Goal: Task Accomplishment & Management: Use online tool/utility

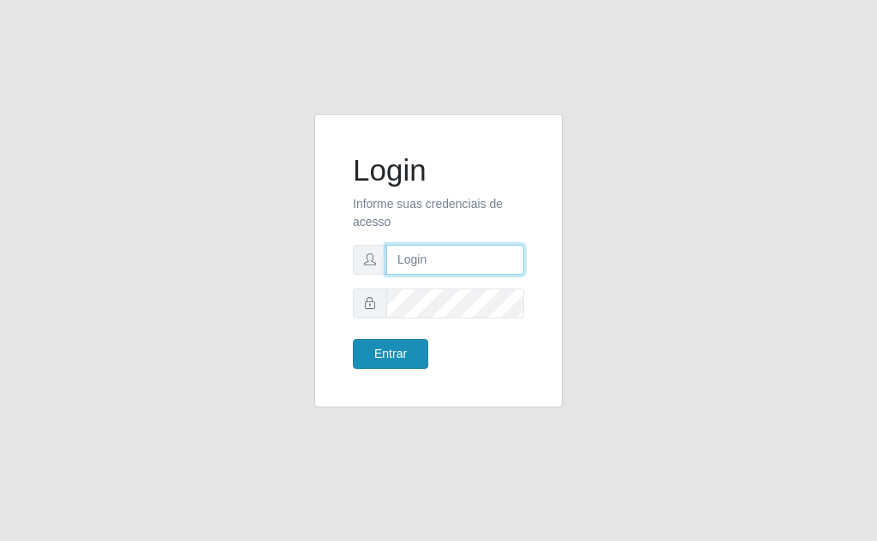
type input "[EMAIL_ADDRESS][DOMAIN_NAME]"
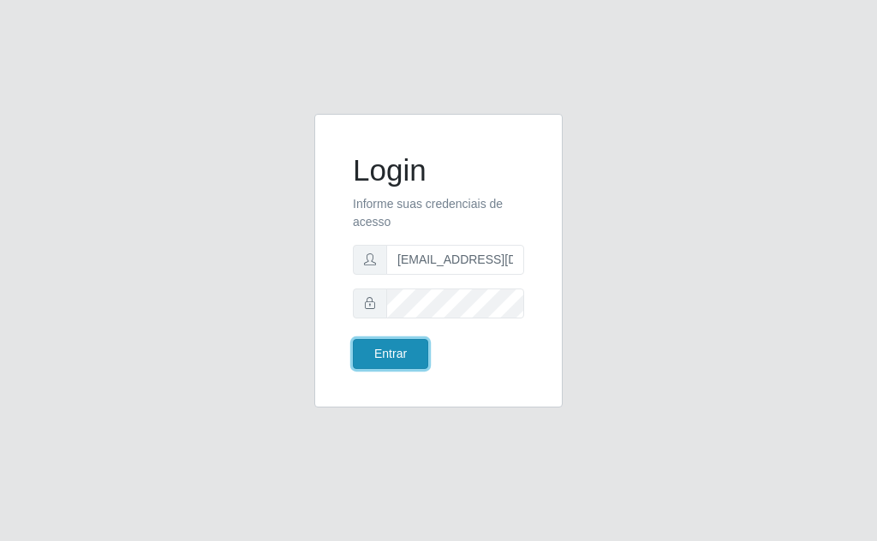
click at [394, 342] on button "Entrar" at bounding box center [390, 354] width 75 height 30
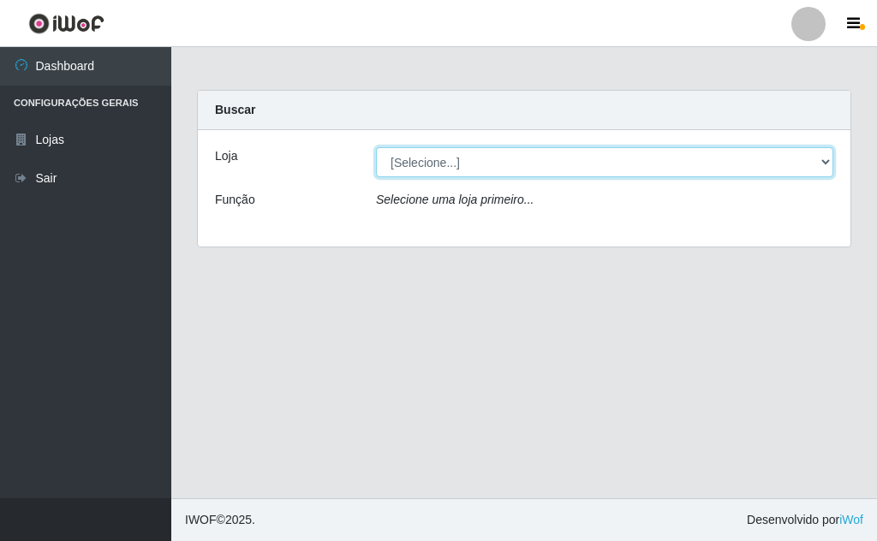
click at [788, 164] on select "[Selecione...] Rede Potiguar 1 - Macaíba" at bounding box center [604, 162] width 457 height 30
select select "100"
click at [376, 147] on select "[Selecione...] Rede Potiguar 1 - Macaíba" at bounding box center [604, 162] width 457 height 30
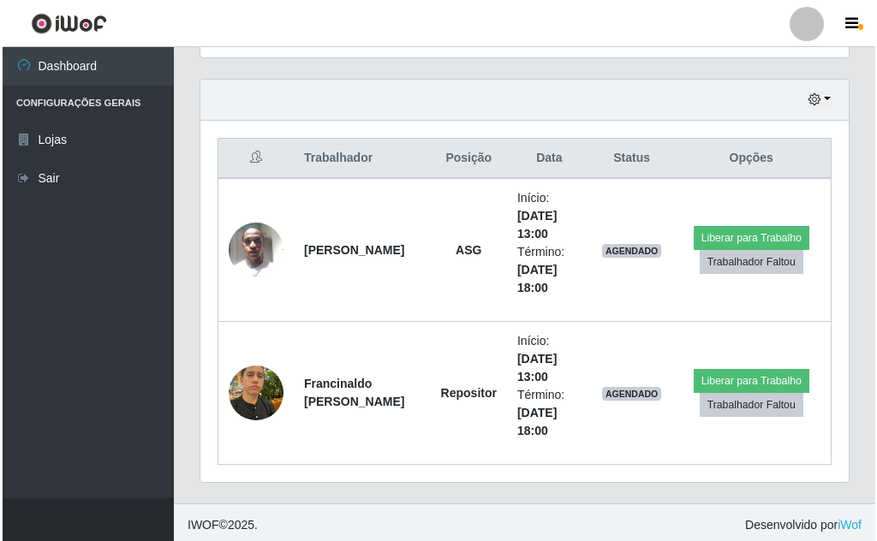
scroll to position [577, 0]
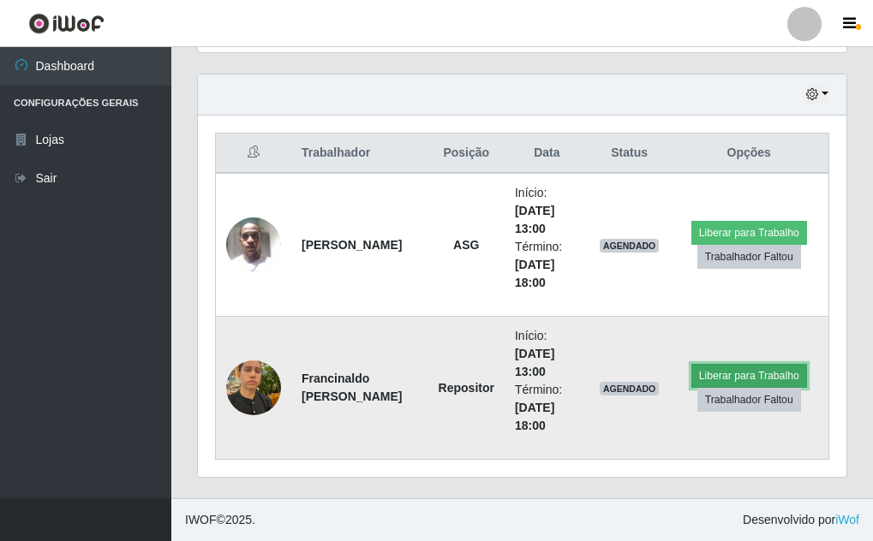
click at [734, 372] on button "Liberar para Trabalho" at bounding box center [749, 376] width 116 height 24
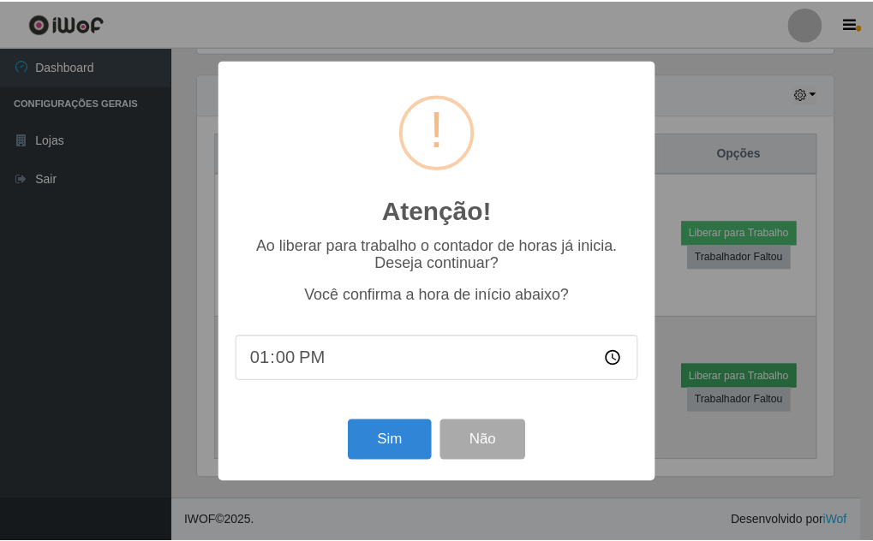
scroll to position [355, 640]
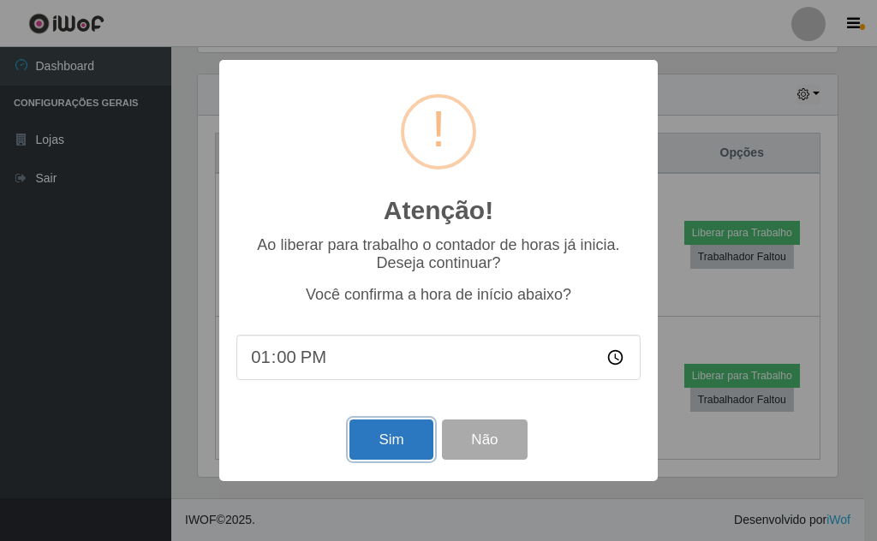
click at [394, 439] on button "Sim" at bounding box center [390, 440] width 83 height 40
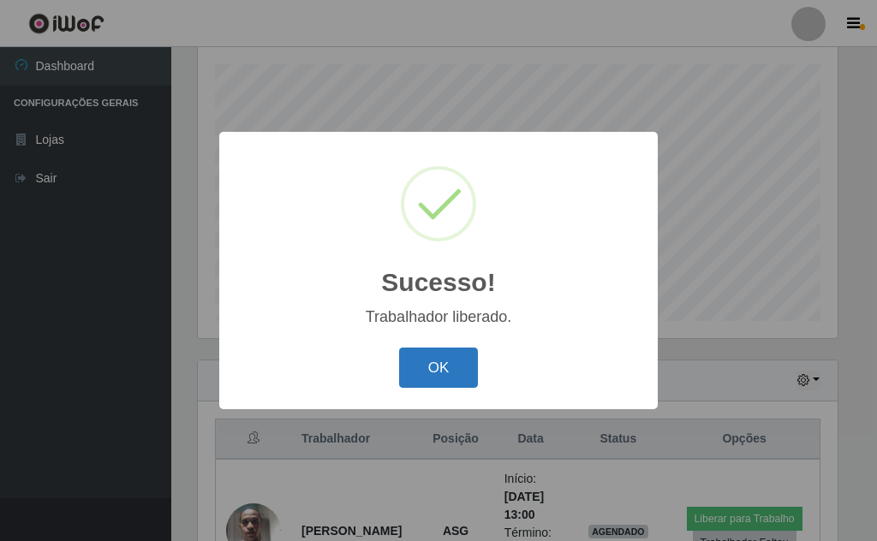
click at [443, 366] on button "OK" at bounding box center [439, 368] width 80 height 40
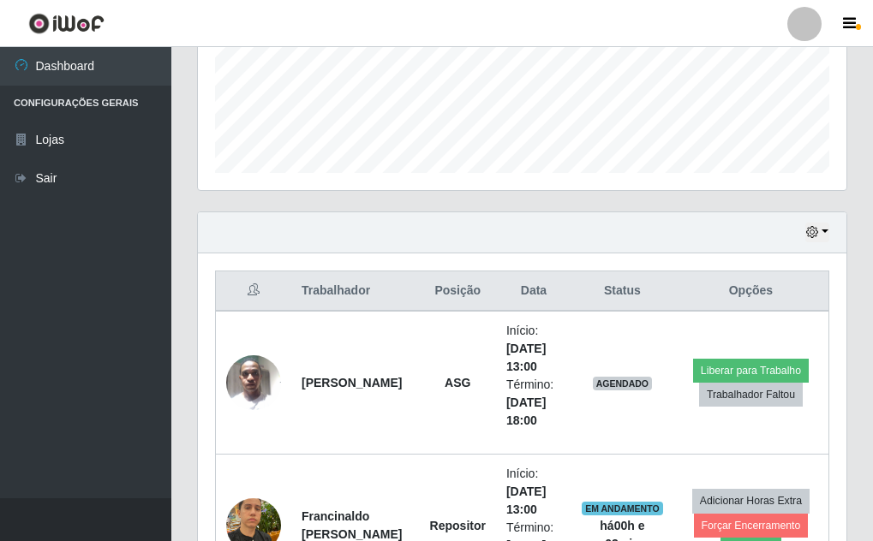
scroll to position [577, 0]
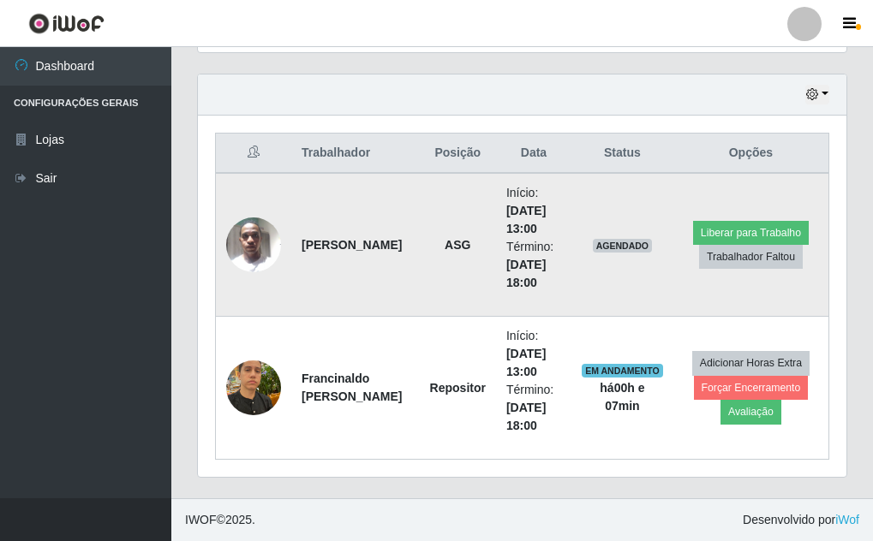
click at [264, 239] on img at bounding box center [253, 244] width 55 height 73
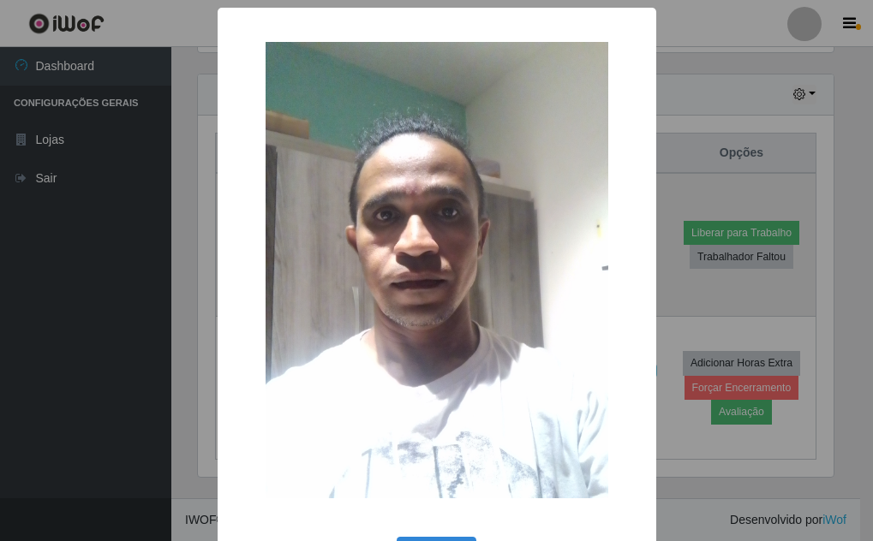
scroll to position [355, 640]
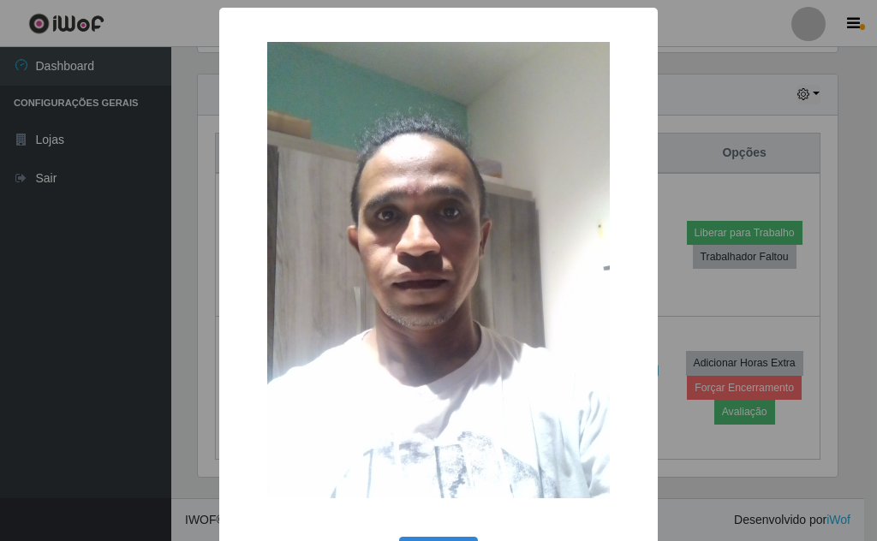
click at [100, 182] on div "× OK Cancel" at bounding box center [438, 270] width 877 height 541
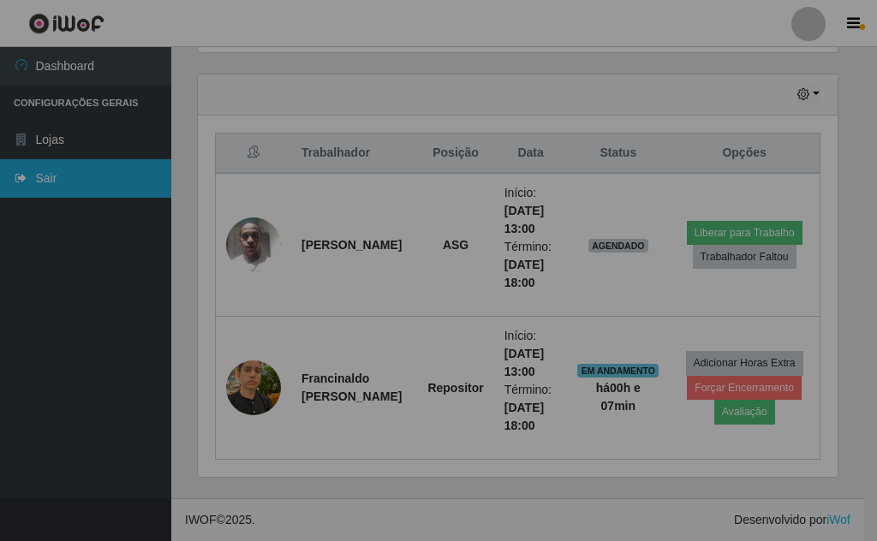
scroll to position [355, 648]
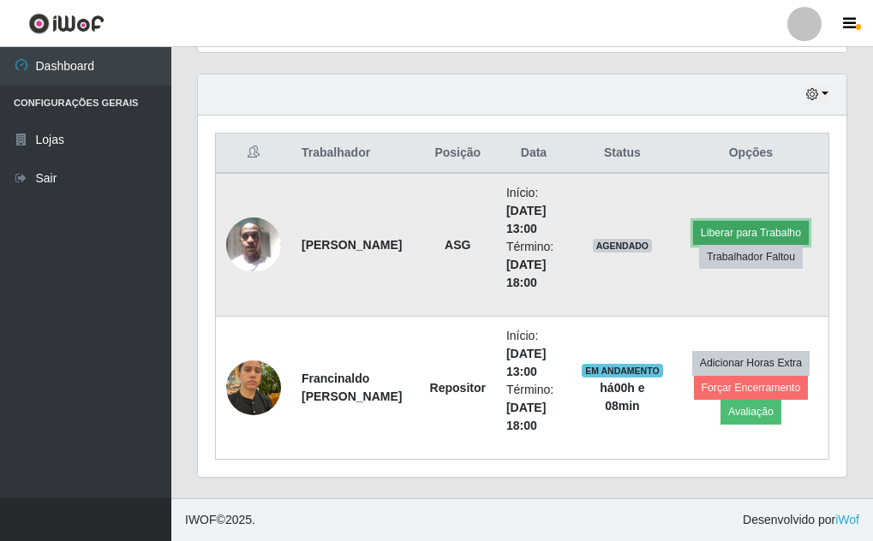
click at [719, 230] on button "Liberar para Trabalho" at bounding box center [751, 233] width 116 height 24
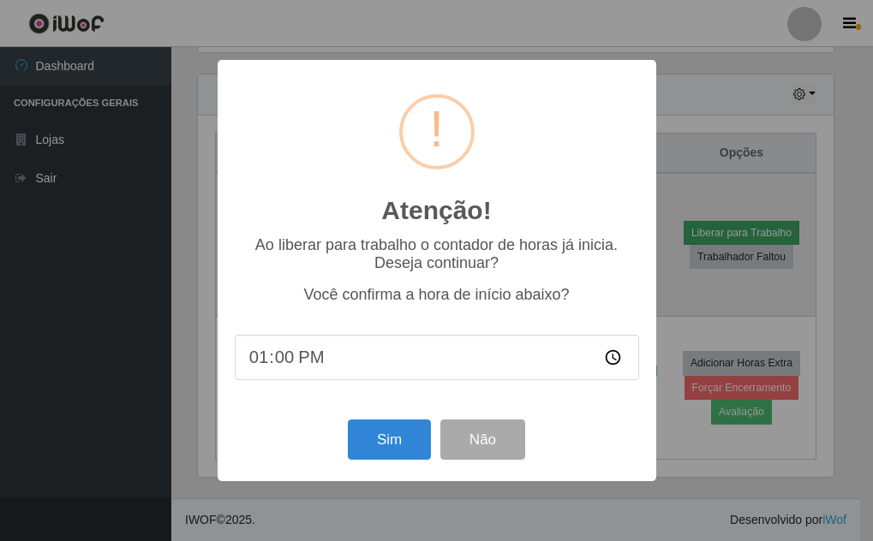
scroll to position [355, 640]
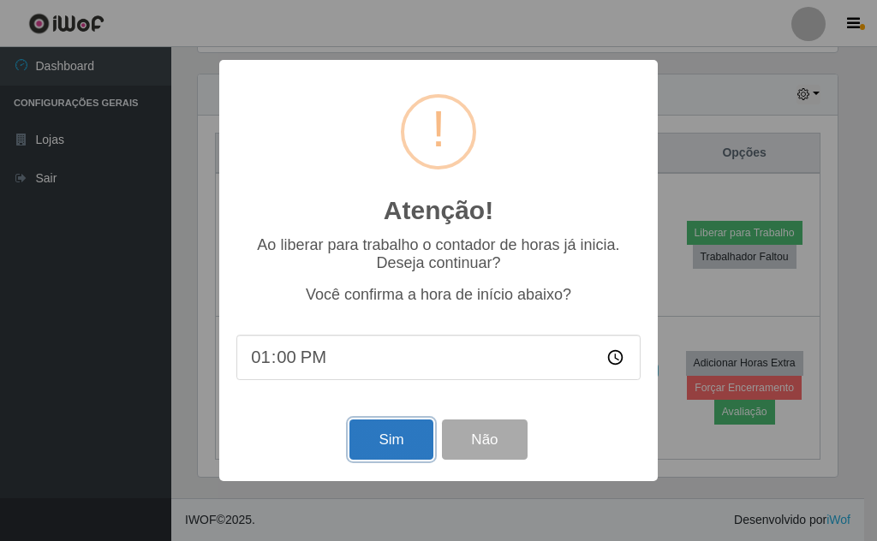
click at [395, 438] on button "Sim" at bounding box center [390, 440] width 83 height 40
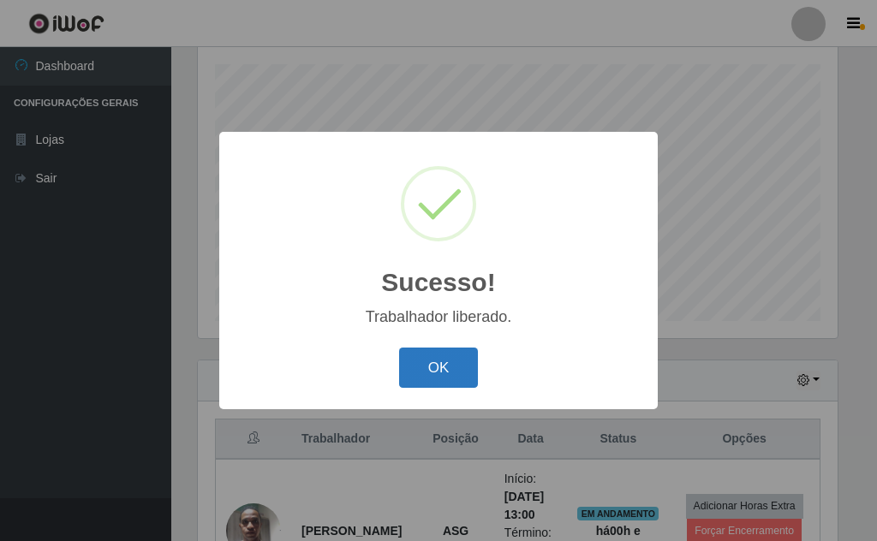
click at [441, 366] on button "OK" at bounding box center [439, 368] width 80 height 40
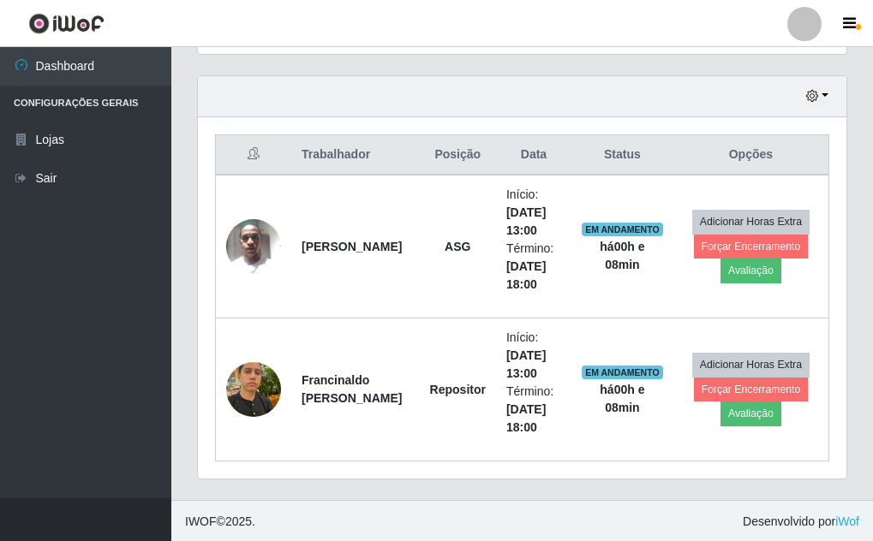
scroll to position [577, 0]
